Goal: Transaction & Acquisition: Purchase product/service

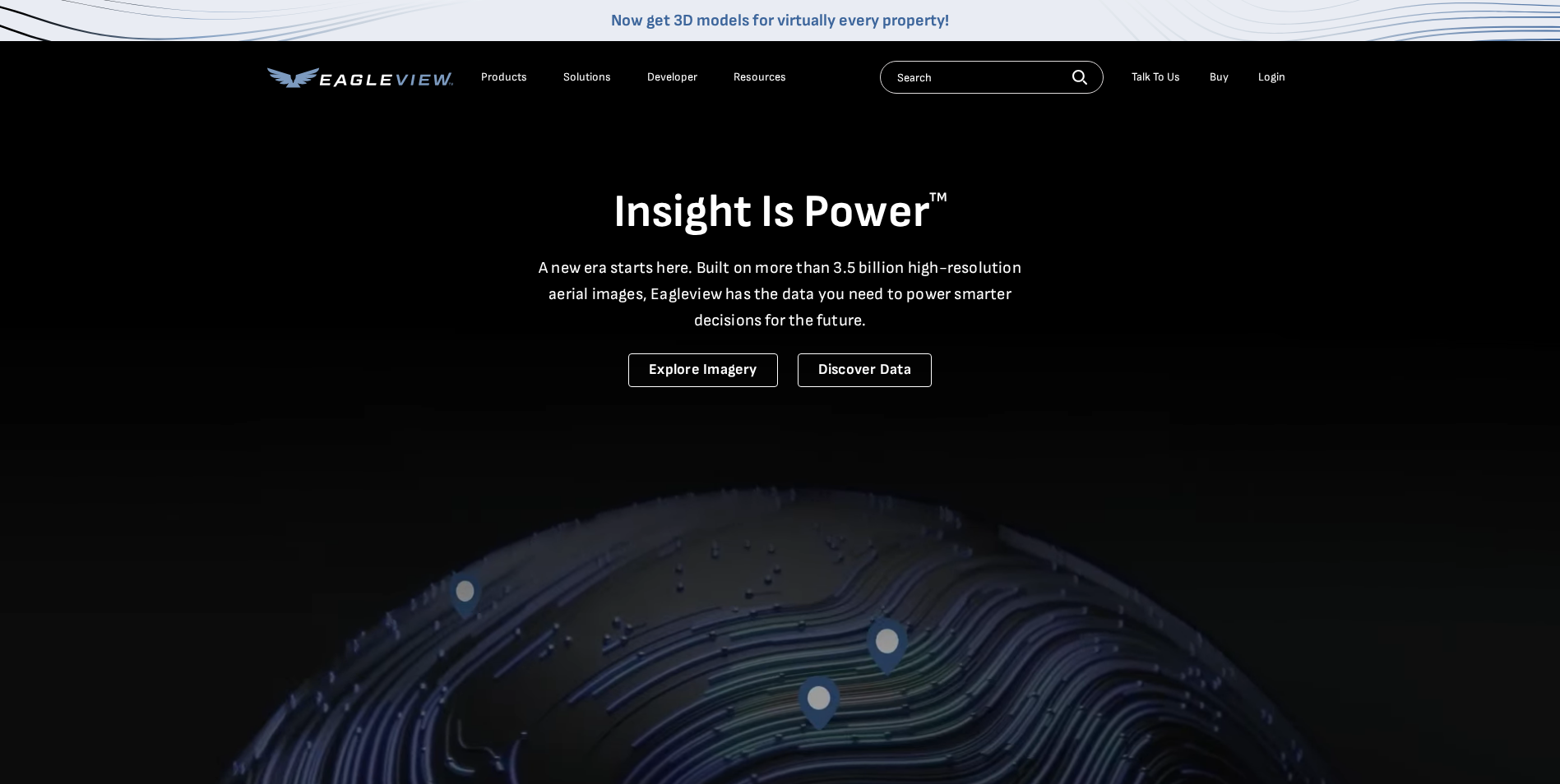
click at [1276, 70] on div "Login" at bounding box center [1271, 77] width 27 height 15
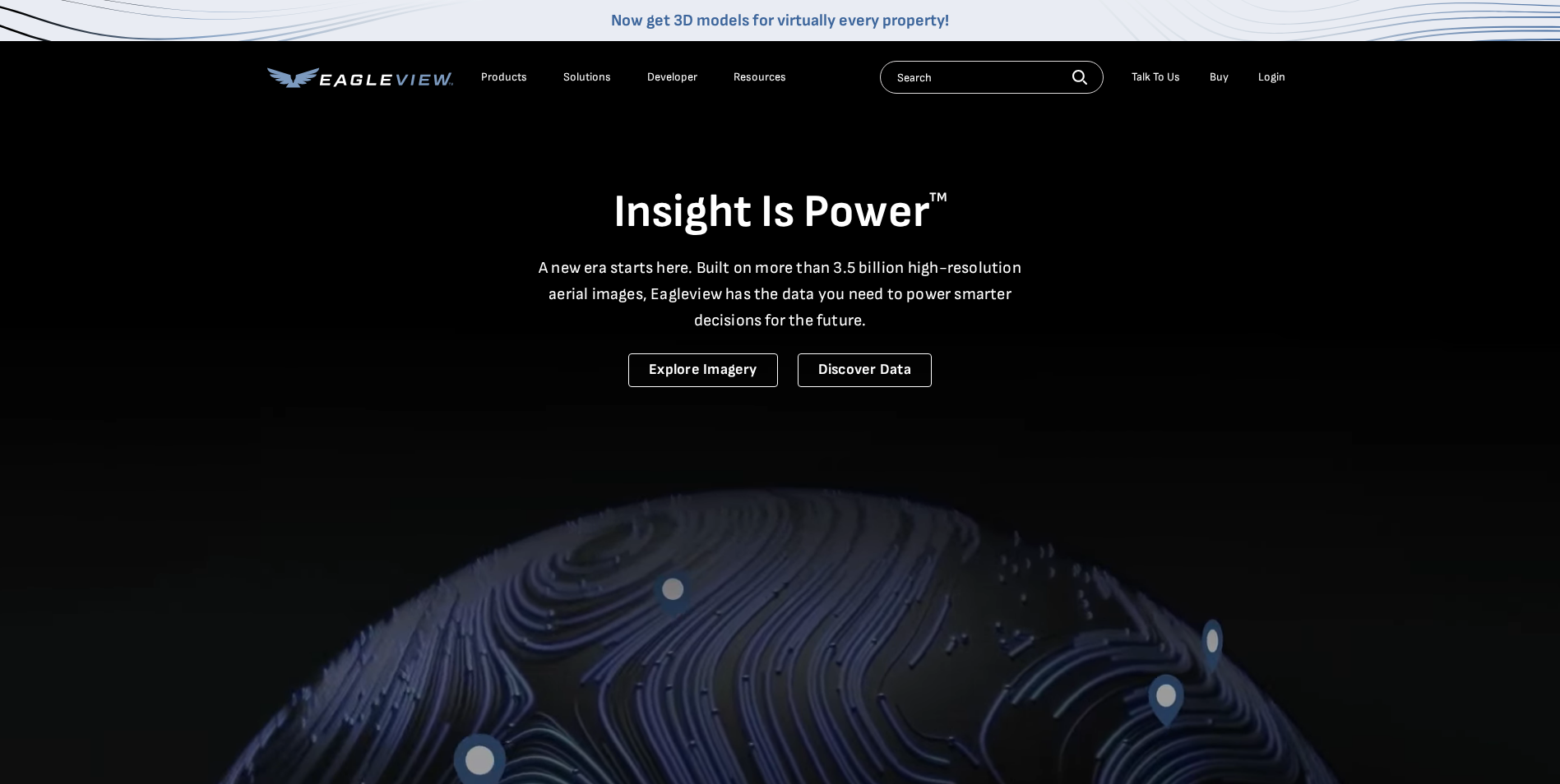
click at [1268, 76] on div "Login" at bounding box center [1271, 77] width 27 height 15
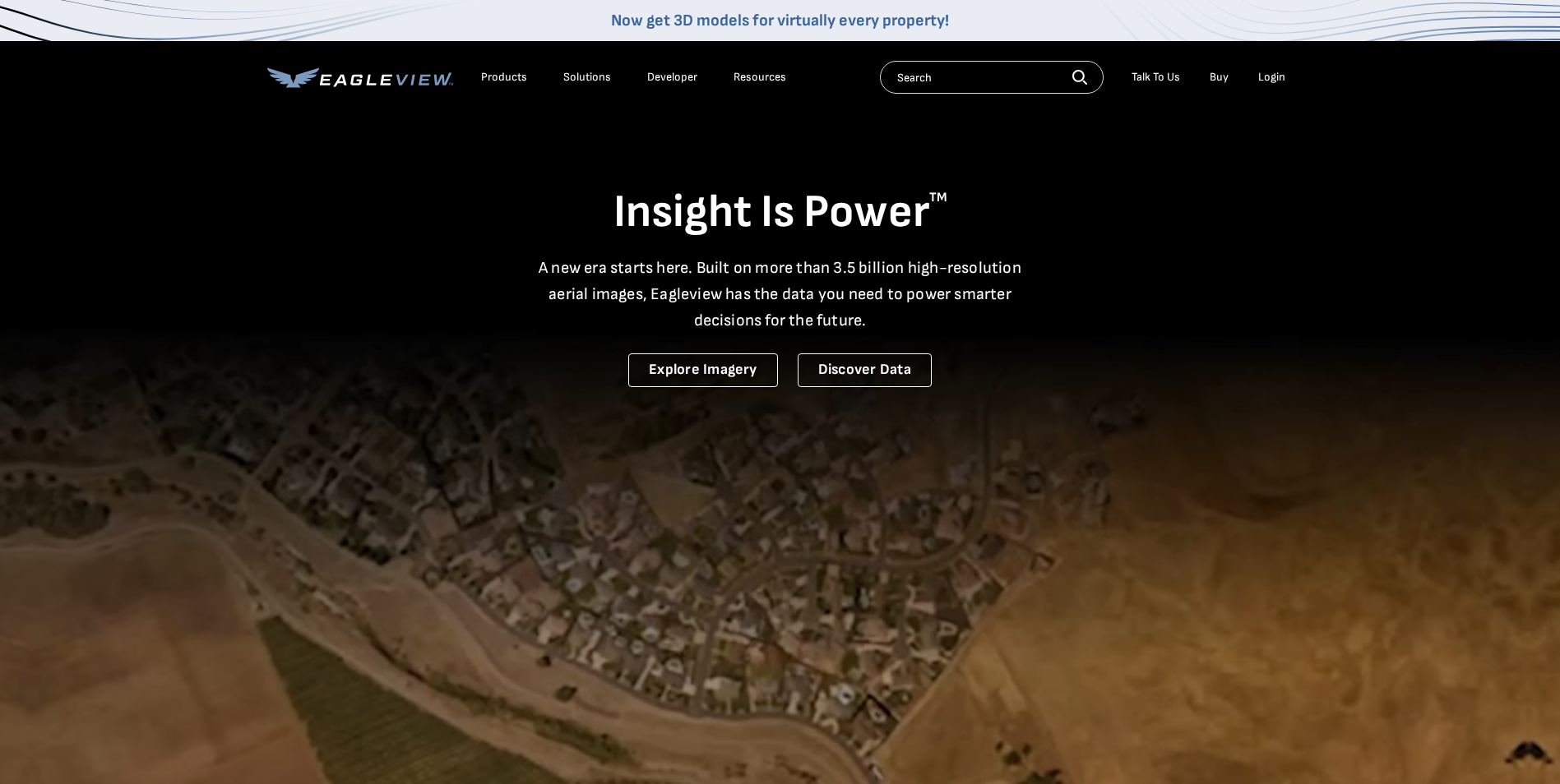
click at [1268, 76] on div "Login" at bounding box center [1271, 77] width 27 height 15
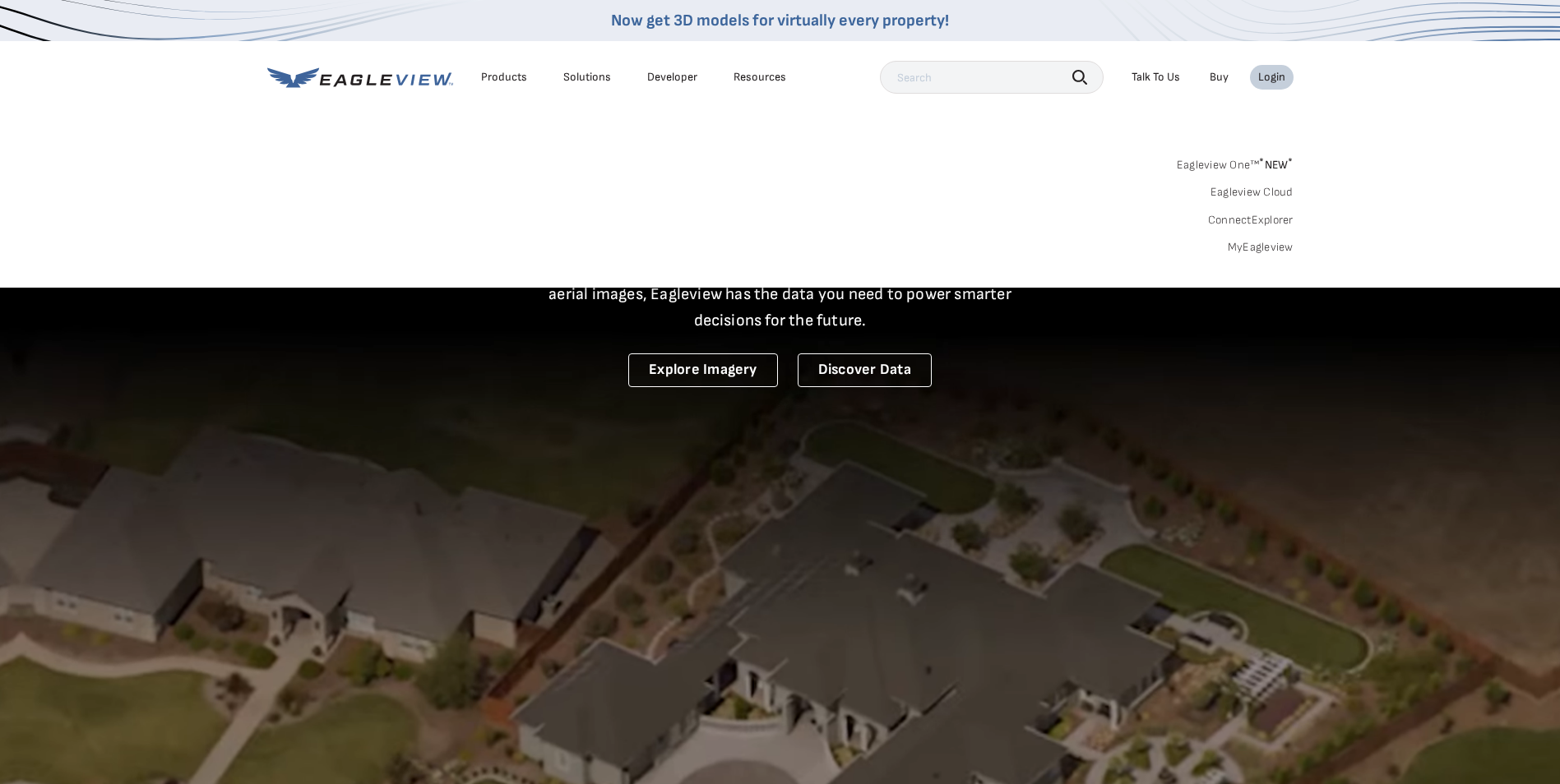
click at [1249, 239] on div "Eagleview One™ * NEW * Eagleview Cloud ConnectExplorer MyEagleview" at bounding box center [780, 204] width 1026 height 102
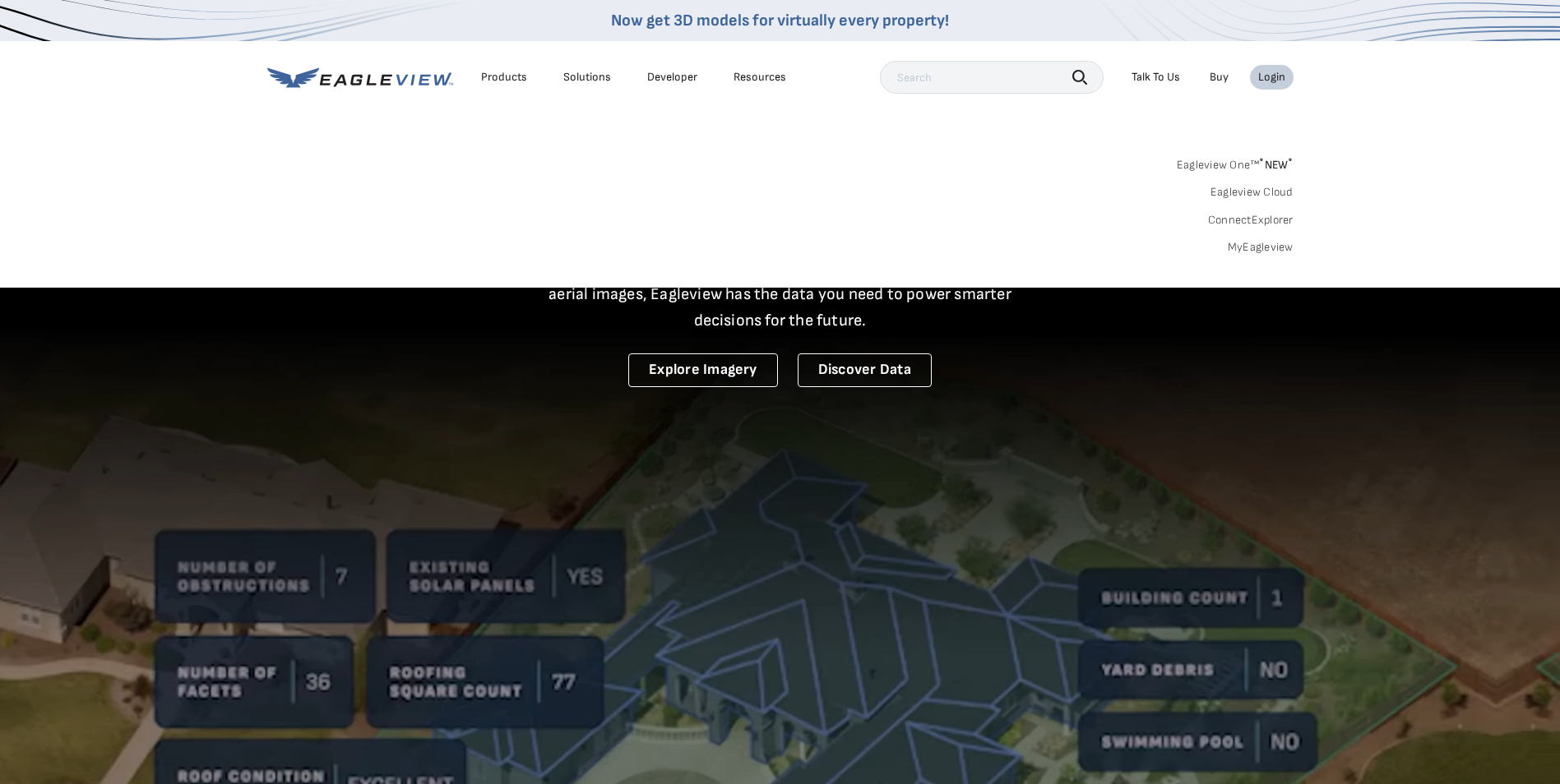
click at [1251, 245] on link "MyEagleview" at bounding box center [1260, 247] width 66 height 15
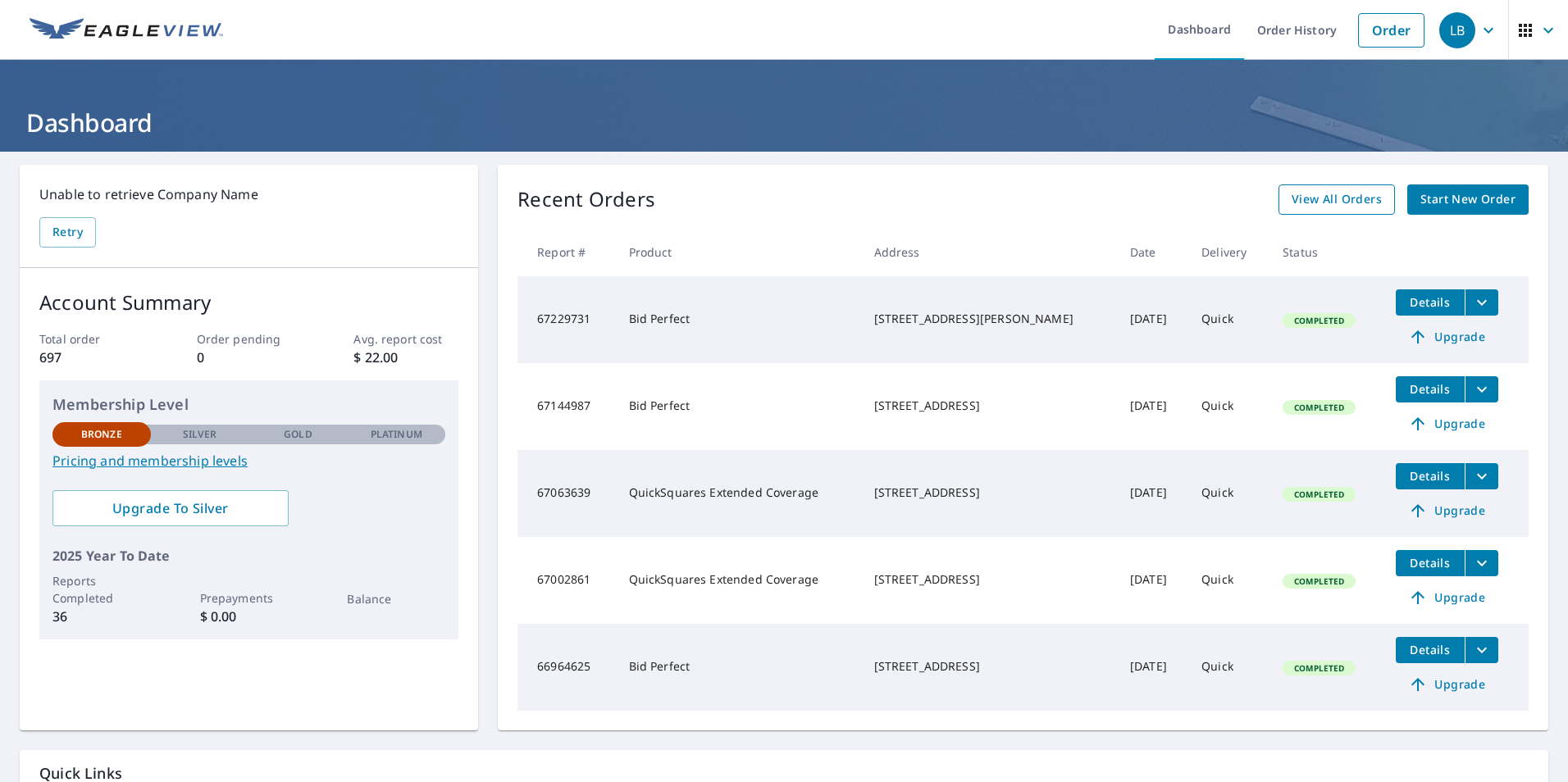
click at [1337, 199] on span "View All Orders" at bounding box center [1336, 199] width 90 height 20
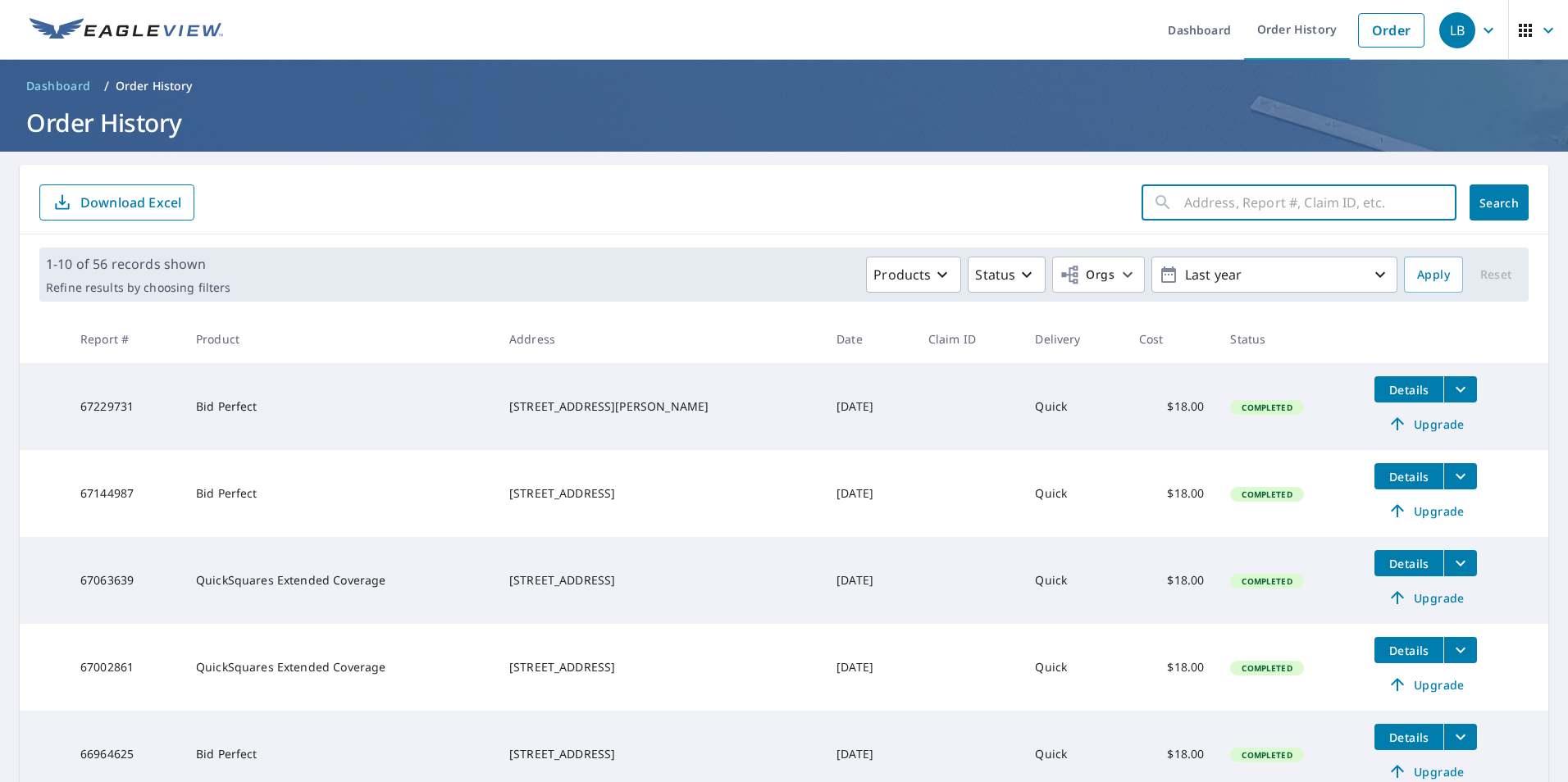
click at [1239, 200] on input "text" at bounding box center [1321, 203] width 272 height 46
type input "8318 nyad"
click at [1483, 203] on span "Search" at bounding box center [1498, 203] width 32 height 16
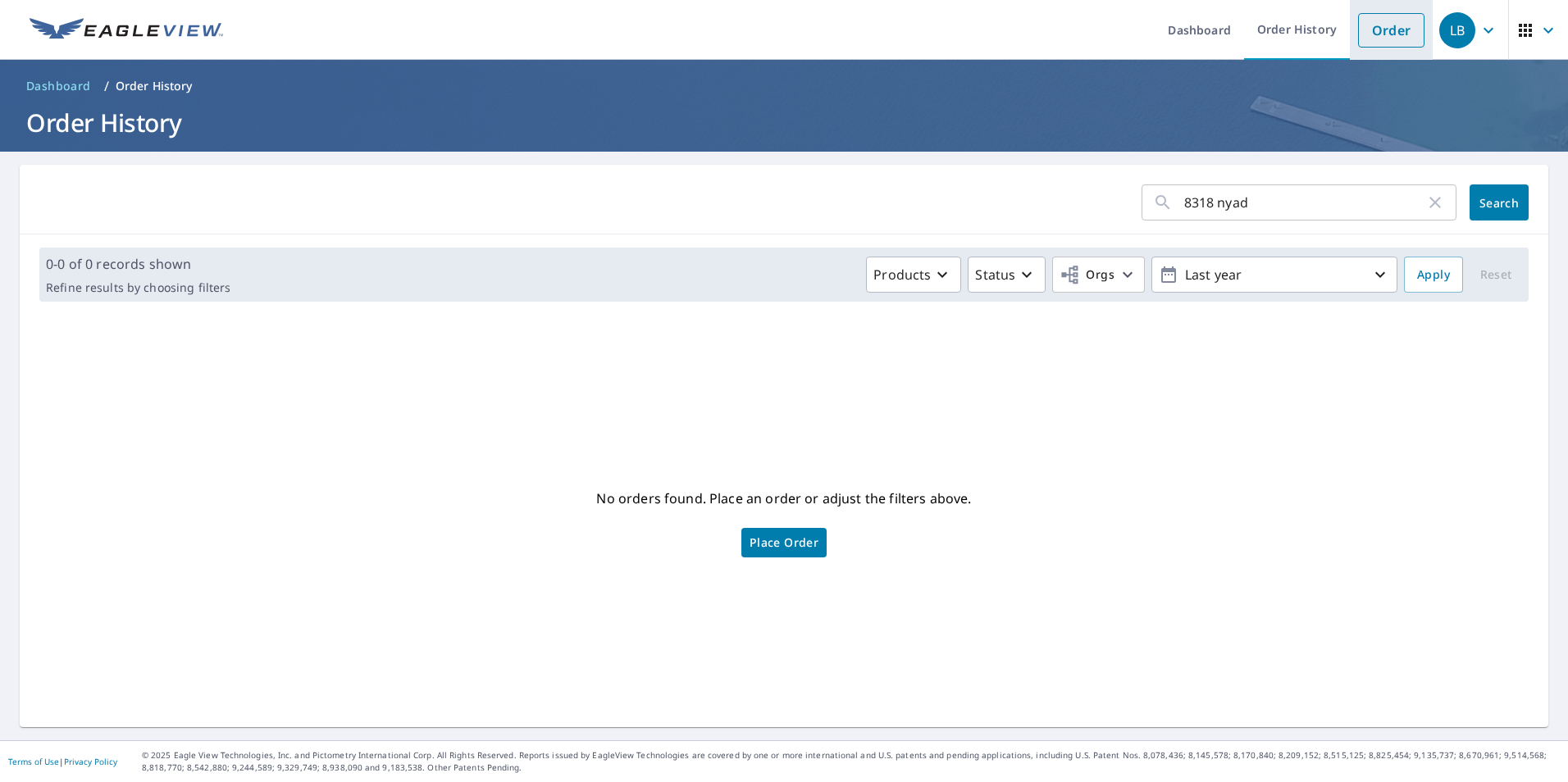
click at [1362, 29] on link "Order" at bounding box center [1391, 30] width 67 height 34
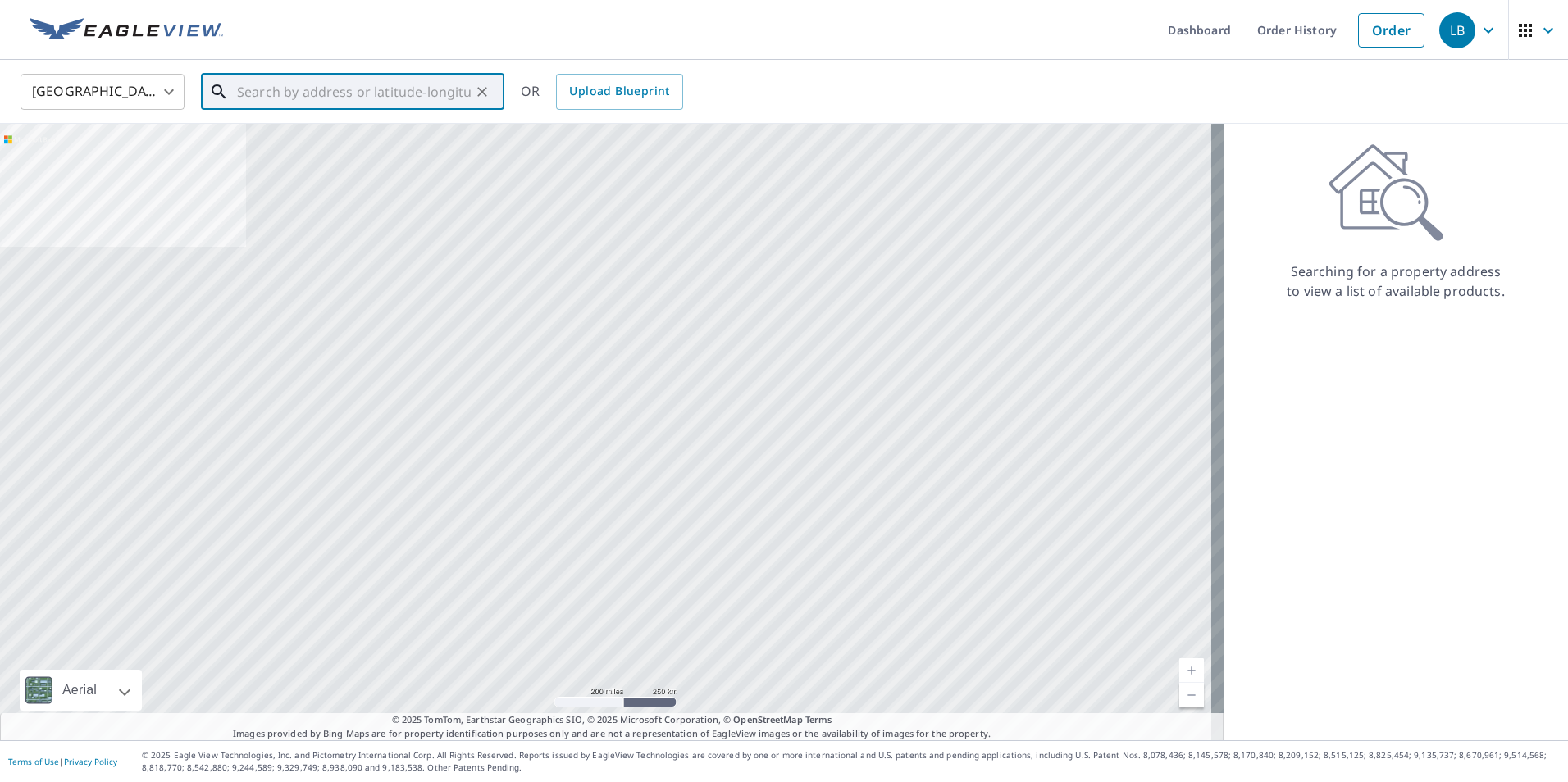
click at [293, 95] on input "text" at bounding box center [354, 92] width 234 height 46
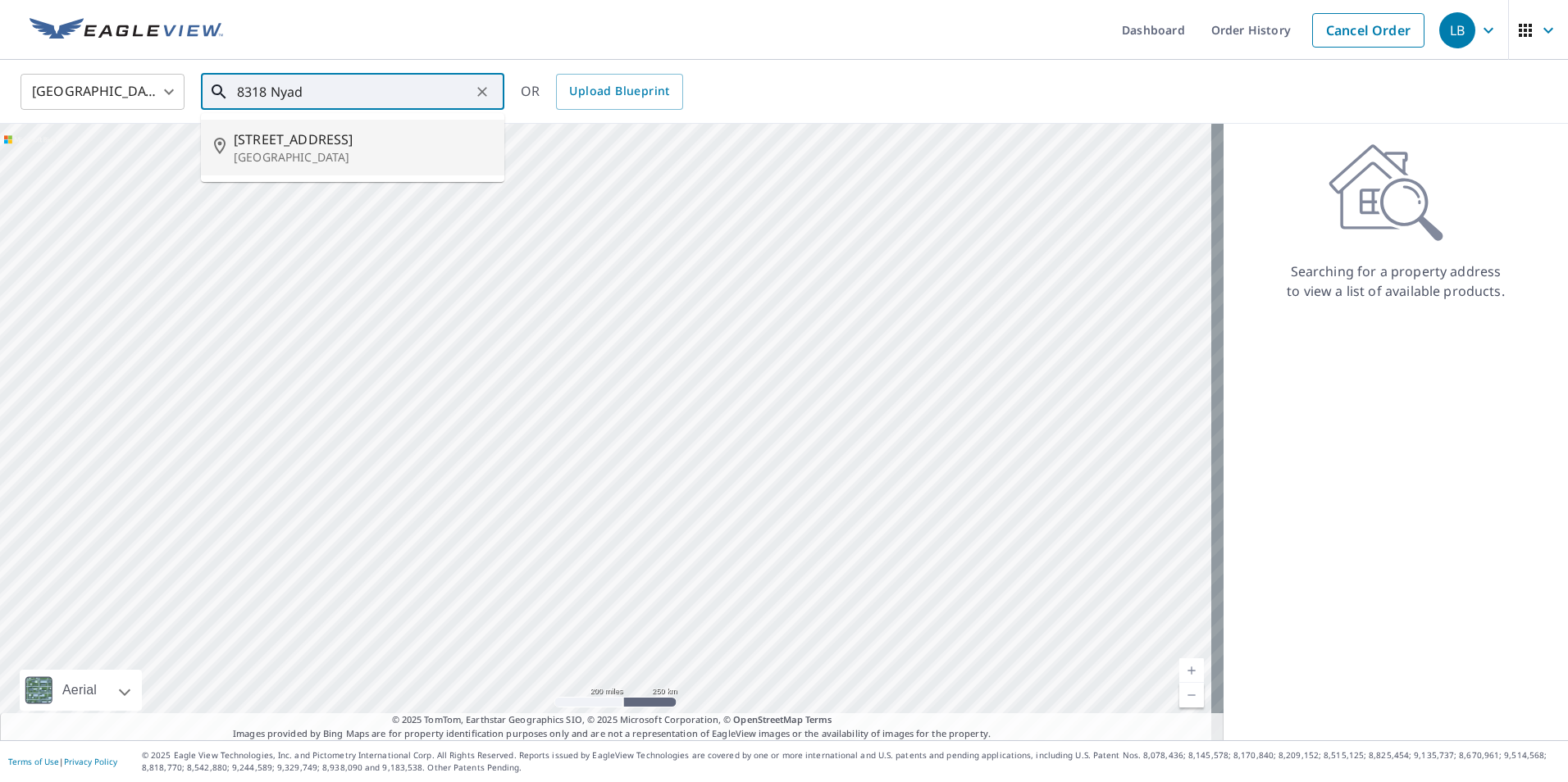
click at [288, 142] on span "[STREET_ADDRESS]" at bounding box center [362, 139] width 258 height 19
type input "[STREET_ADDRESS]"
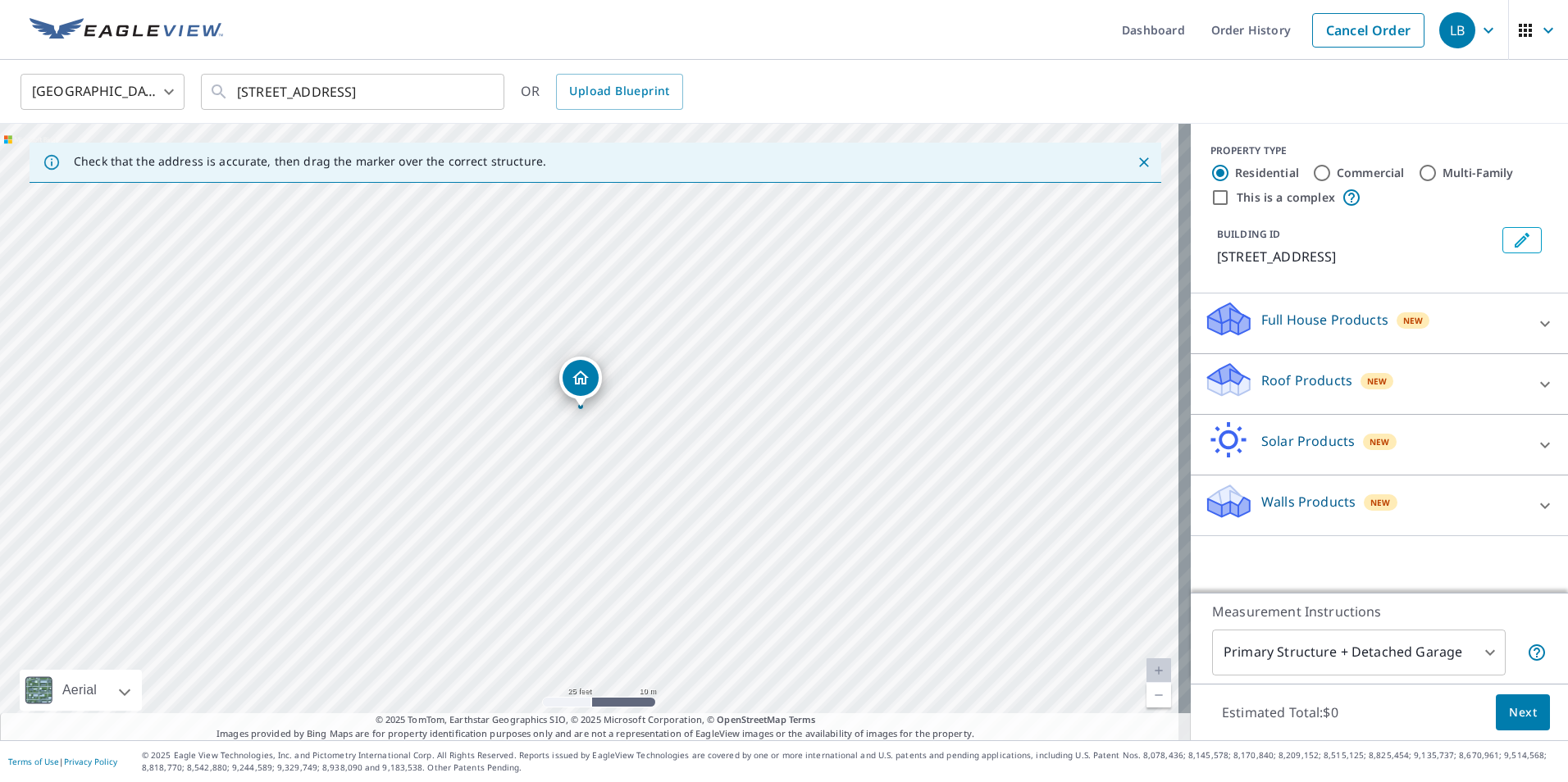
click at [1309, 382] on p "Roof Products" at bounding box center [1307, 380] width 91 height 19
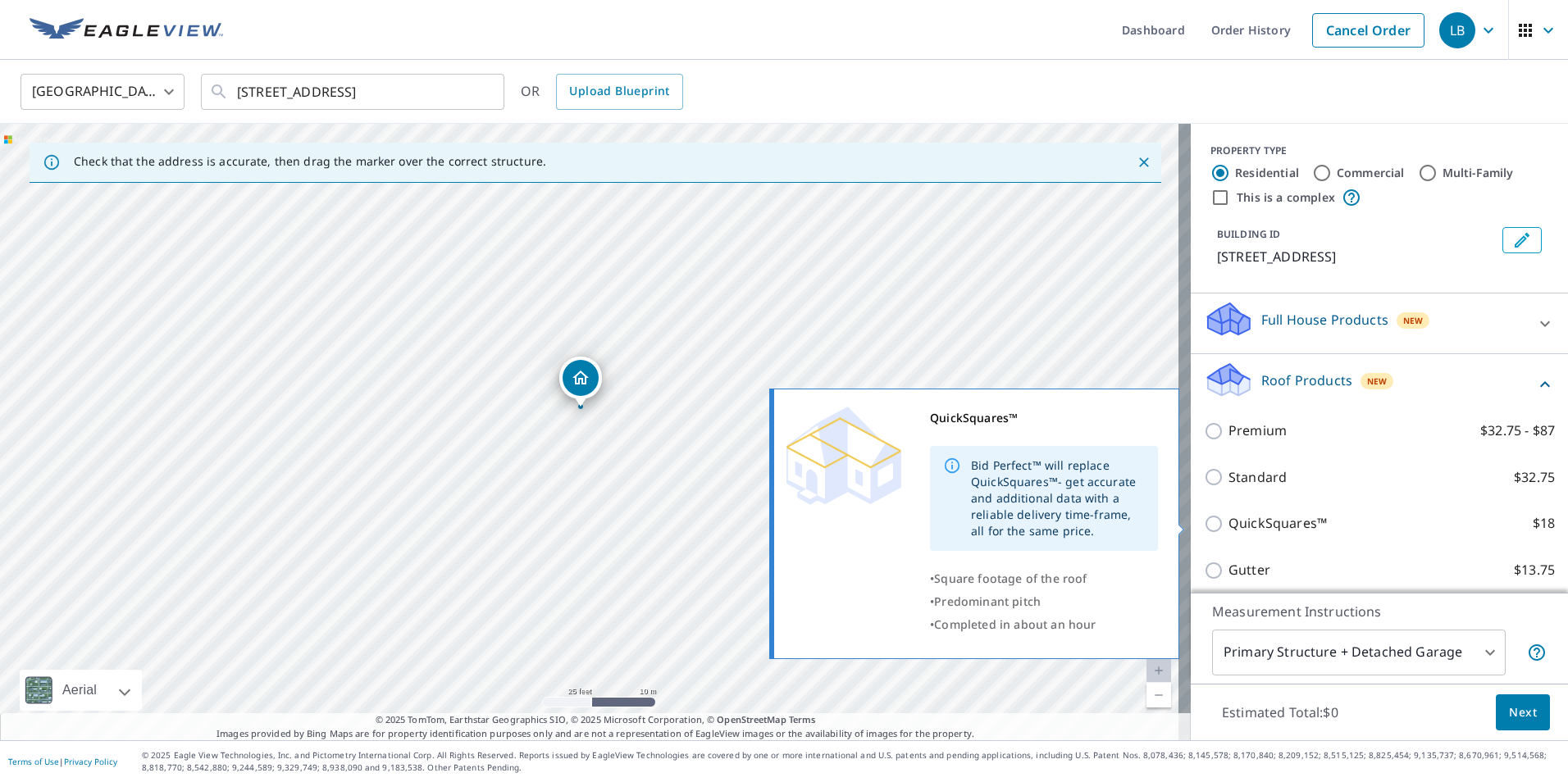
click at [1257, 523] on p "QuickSquares™" at bounding box center [1278, 523] width 98 height 20
click at [1229, 523] on input "QuickSquares™ $18" at bounding box center [1216, 523] width 25 height 19
checkbox input "true"
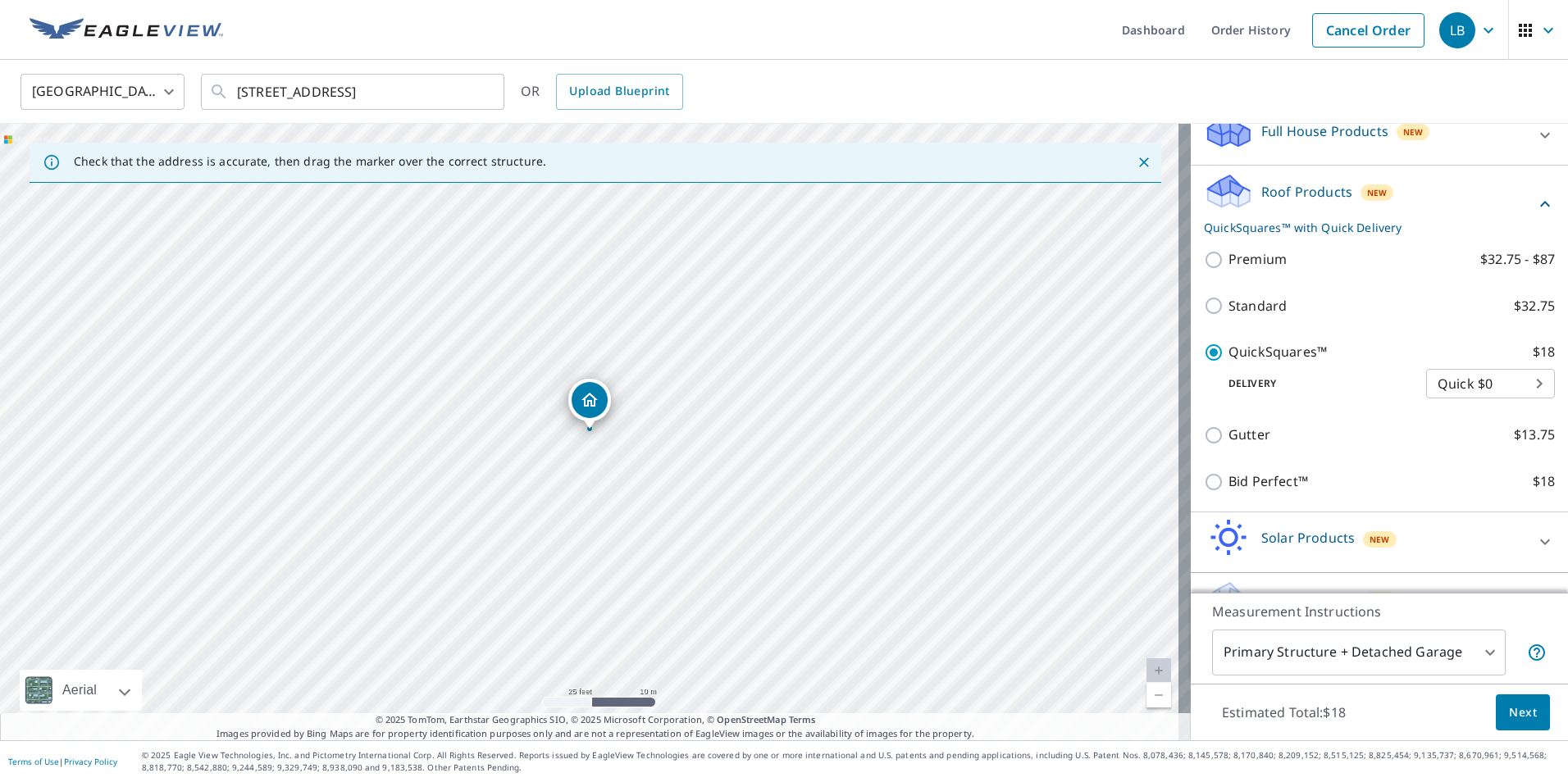
scroll to position [230, 0]
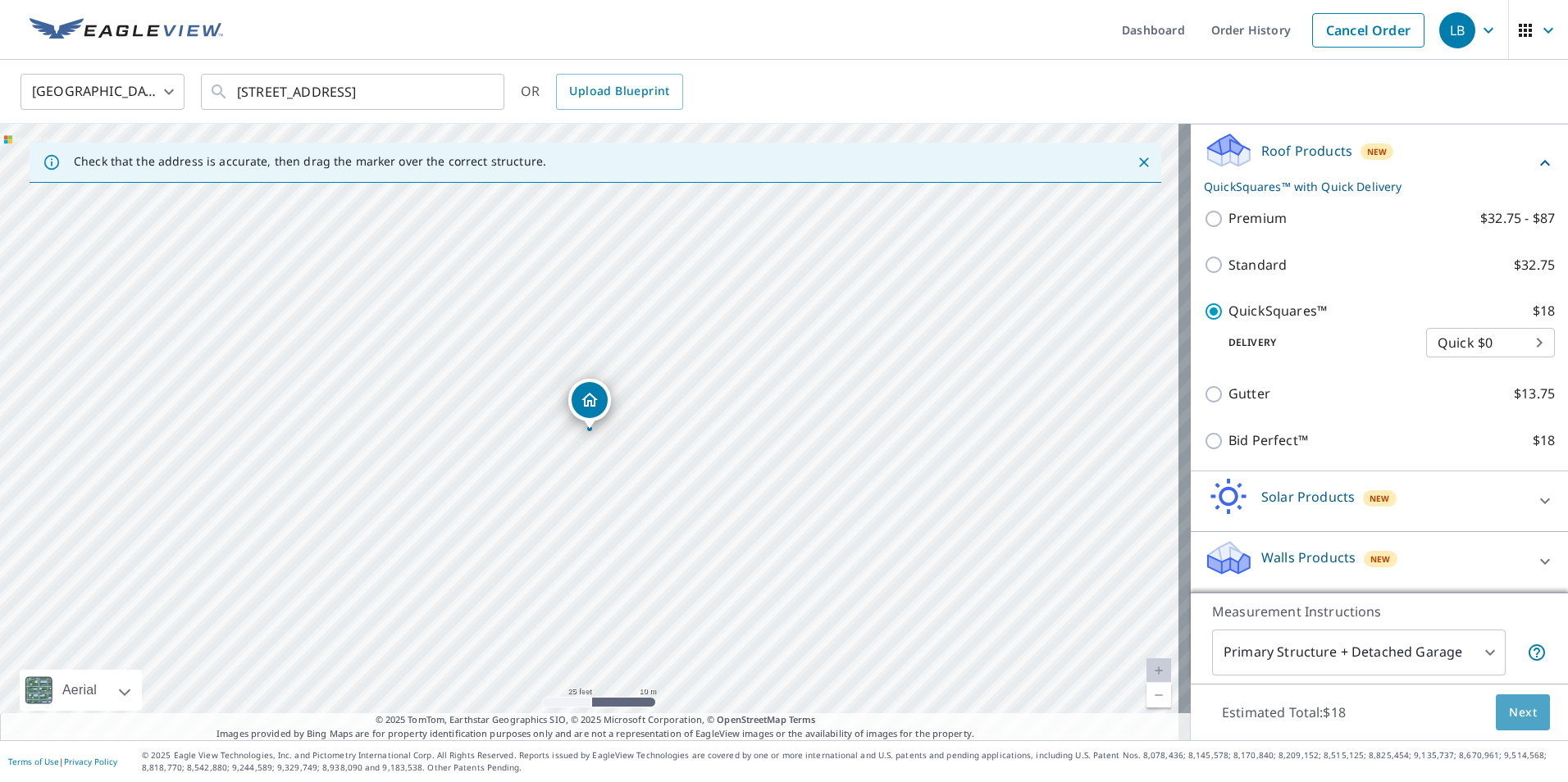
click at [1534, 717] on button "Next" at bounding box center [1523, 713] width 54 height 37
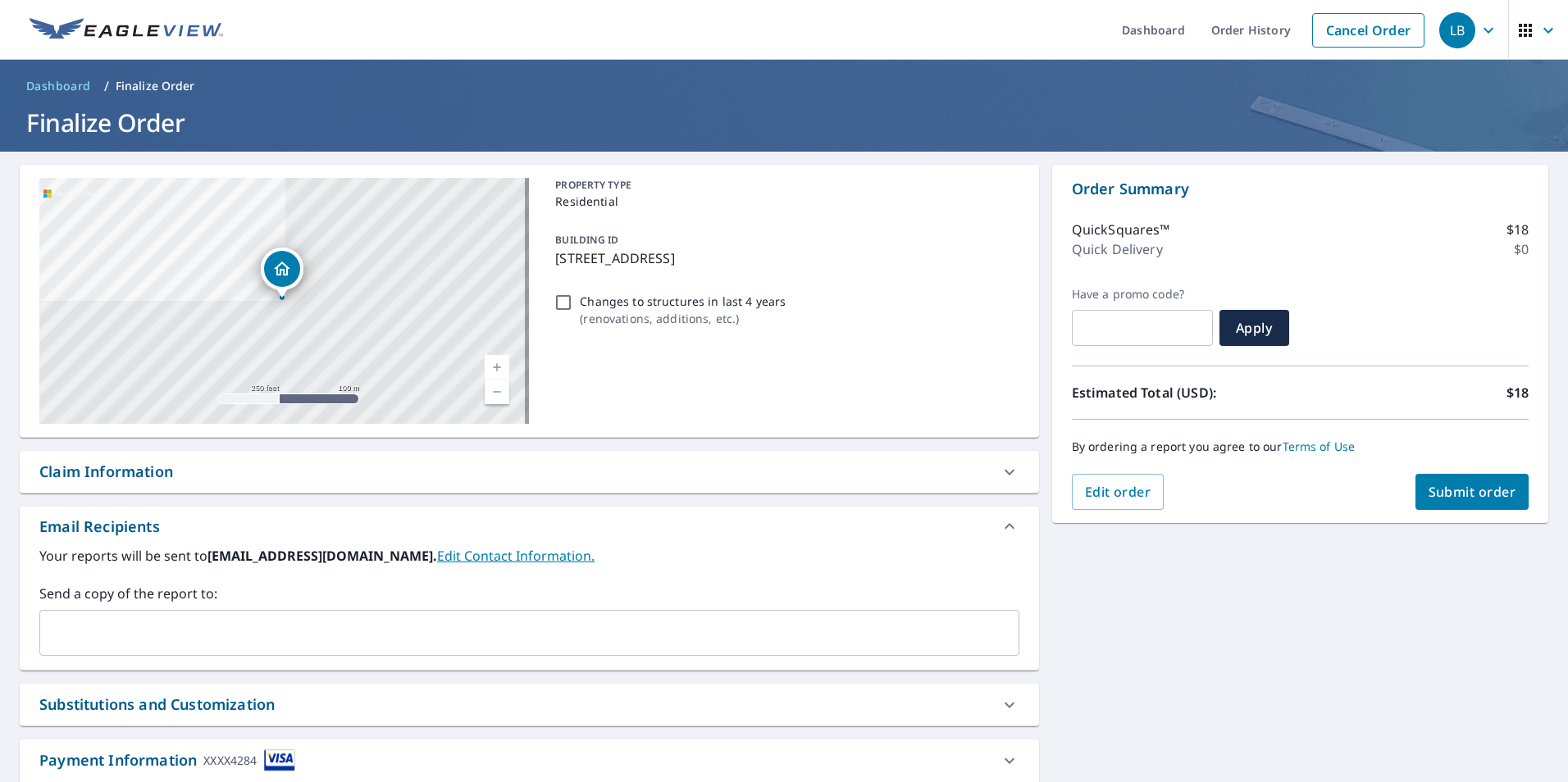
click at [1465, 496] on span "Submit order" at bounding box center [1473, 491] width 88 height 18
